Goal: Information Seeking & Learning: Learn about a topic

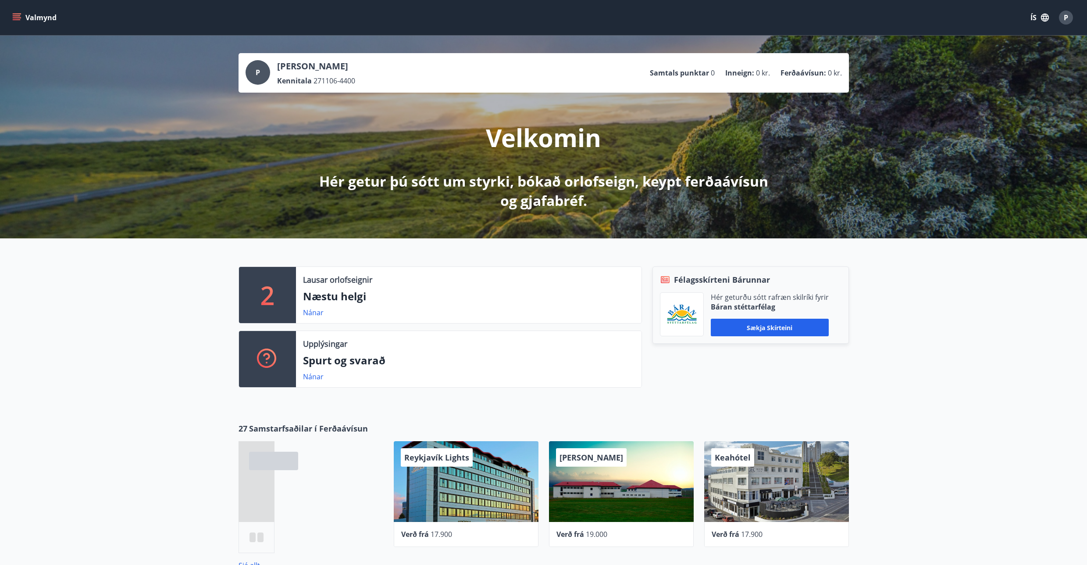
click at [18, 20] on icon "menu" at bounding box center [16, 17] width 9 height 9
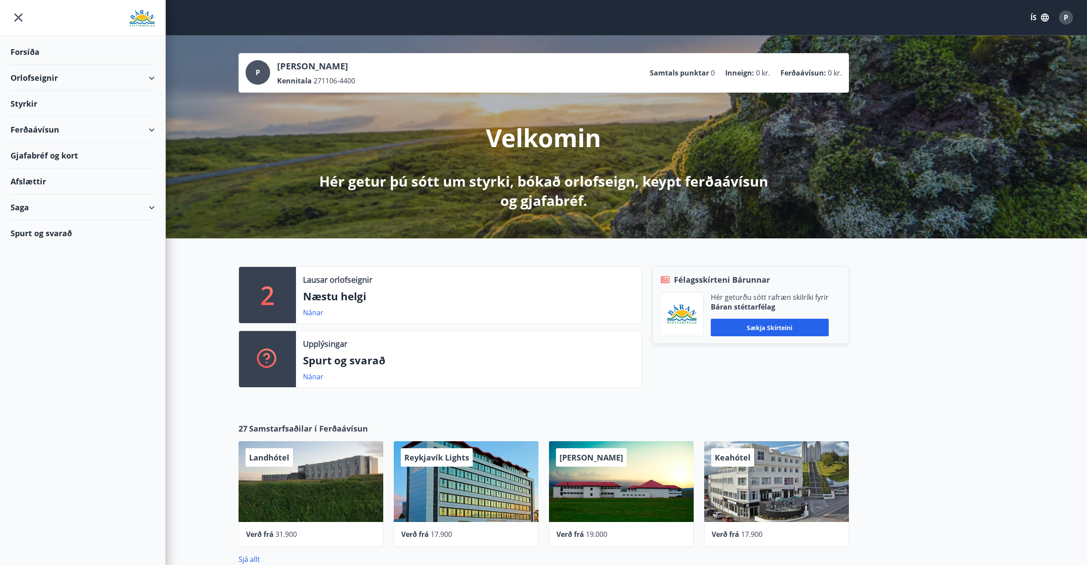
click at [1034, 21] on button "ÍS" at bounding box center [1040, 18] width 28 height 16
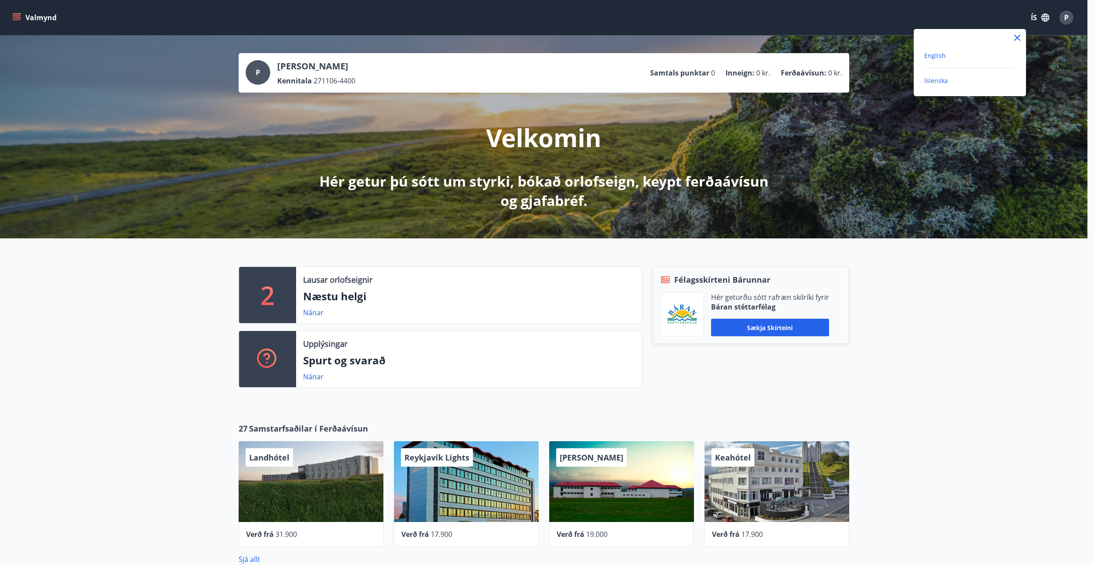
click at [933, 54] on span "English" at bounding box center [934, 55] width 21 height 8
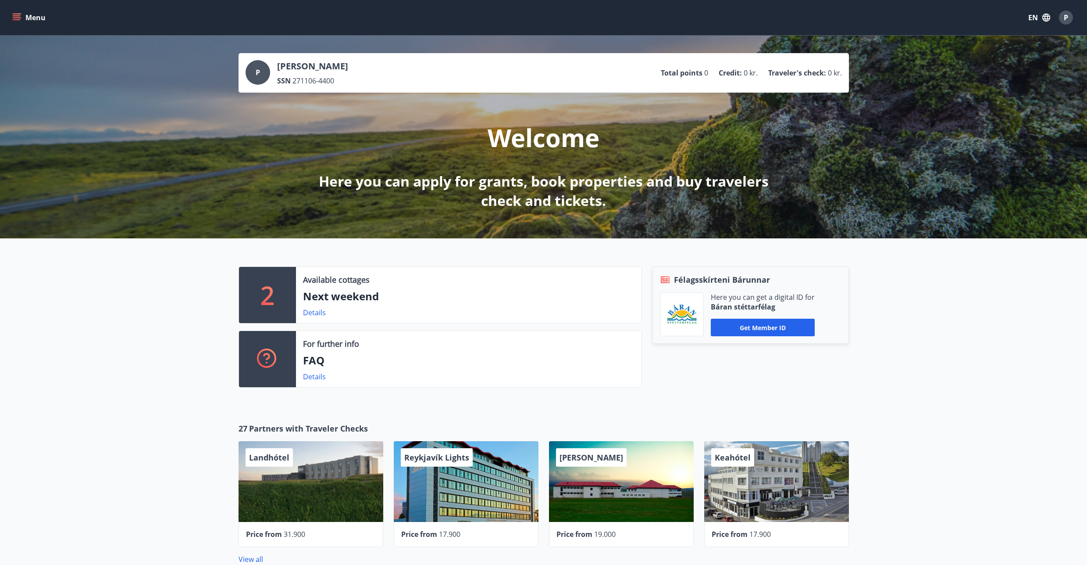
click at [12, 17] on icon "menu" at bounding box center [16, 17] width 9 height 9
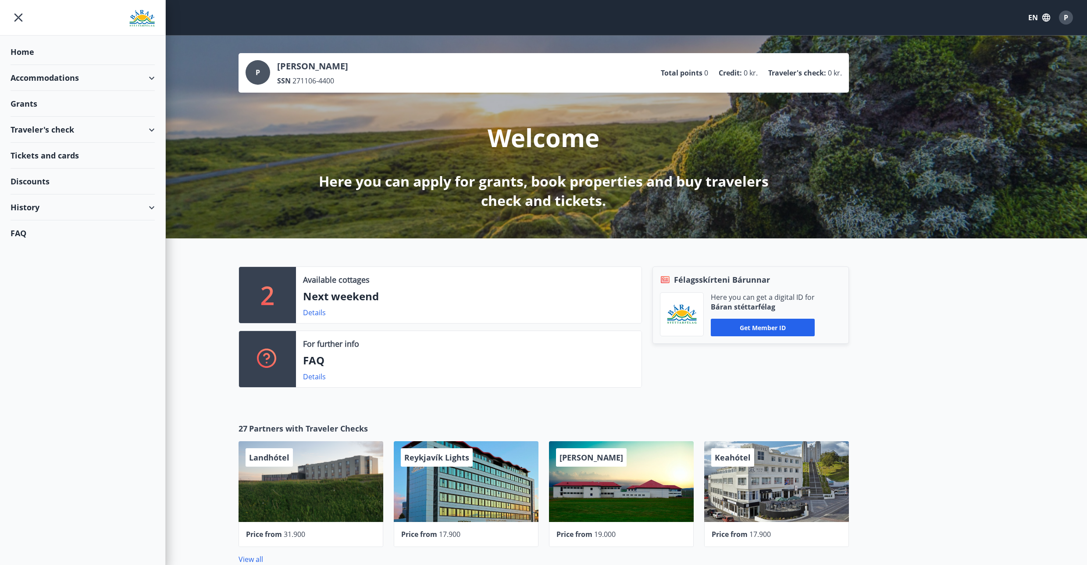
click at [153, 78] on div "Accommodations" at bounding box center [83, 78] width 144 height 26
click at [25, 141] on div "Grants" at bounding box center [83, 141] width 144 height 26
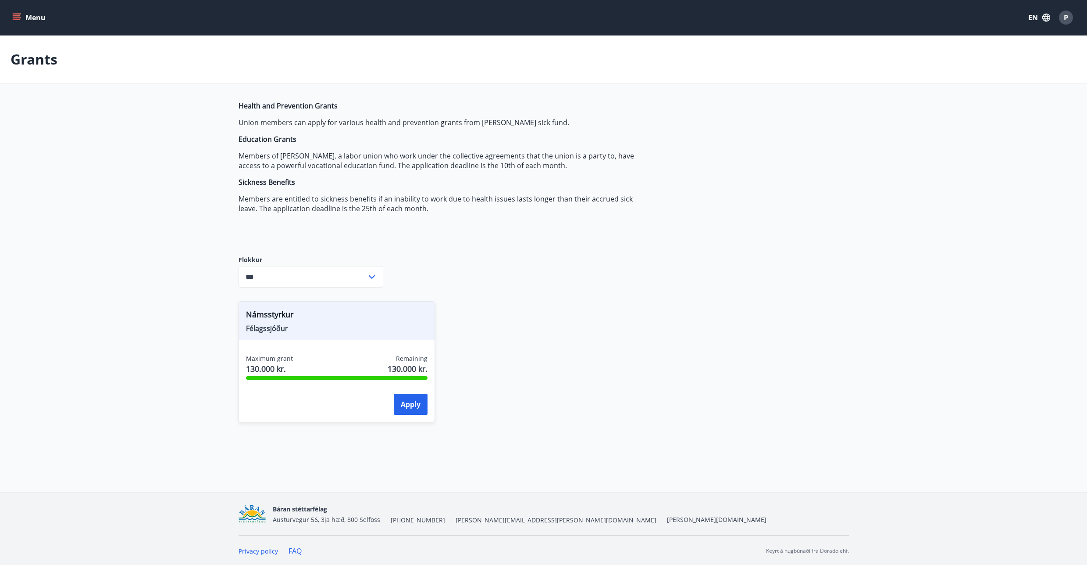
type input "***"
